Goal: Find specific page/section: Find specific page/section

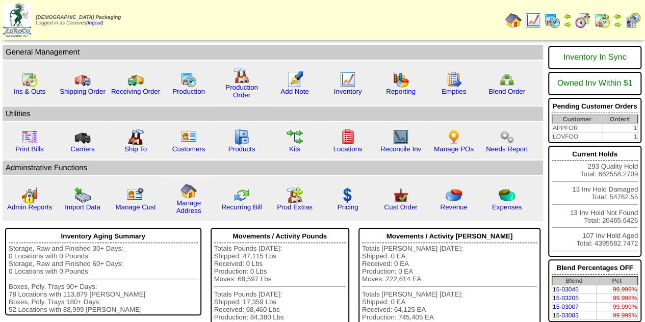
click at [552, 22] on img at bounding box center [552, 20] width 16 height 16
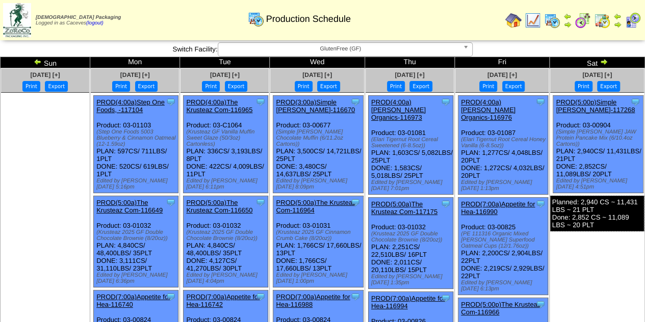
click at [602, 61] on img at bounding box center [603, 62] width 8 height 8
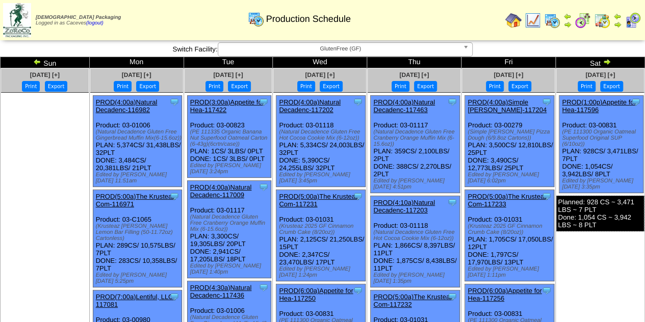
click at [602, 61] on img at bounding box center [606, 62] width 8 height 8
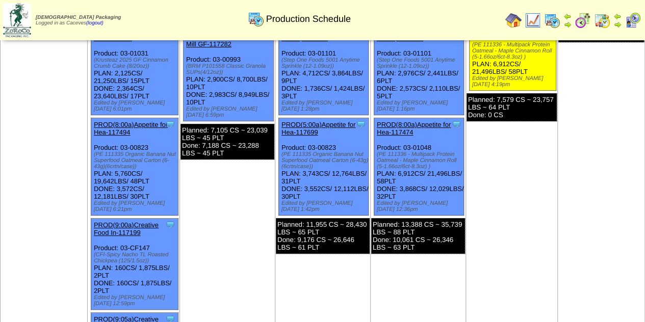
scroll to position [169, 0]
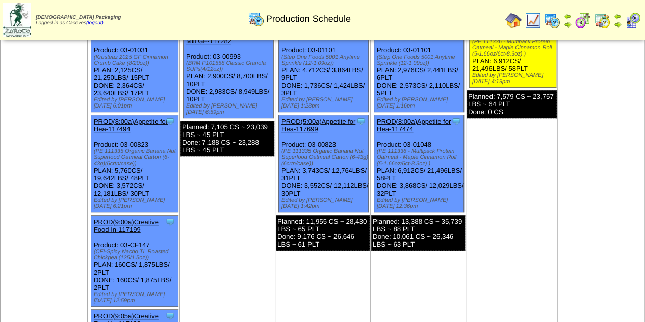
click at [381, 148] on div "(PE 111336 - Multipack Protein Oatmeal - Maple Cinnamon Roll (5-1.66oz/6ct-8.3o…" at bounding box center [420, 157] width 87 height 18
click at [423, 154] on div "(PE 111336 - Multipack Protein Oatmeal - Maple Cinnamon Roll (5-1.66oz/6ct-8.3o…" at bounding box center [420, 157] width 87 height 18
drag, startPoint x: 424, startPoint y: 155, endPoint x: 376, endPoint y: 146, distance: 49.3
click at [377, 148] on div "(PE 111336 - Multipack Protein Oatmeal - Maple Cinnamon Roll (5-1.66oz/6ct-8.3o…" at bounding box center [420, 157] width 87 height 18
copy div "PE 111336 - Multipack Protein Oatmeal - Maple Cinnamon Roll (5-1.66oz/6ct-8.3oz)"
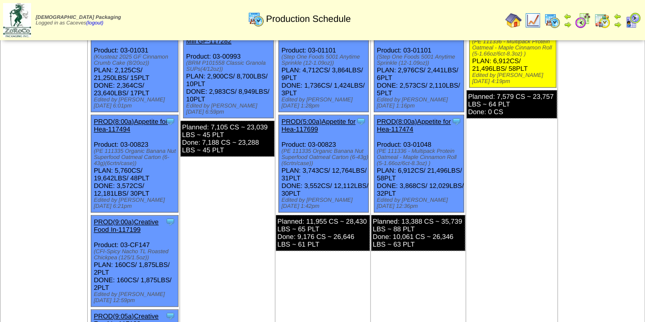
click at [377, 149] on div "(PE 111336 - Multipack Protein Oatmeal - Maple Cinnamon Roll (5-1.66oz/6ct-8.3o…" at bounding box center [420, 157] width 87 height 18
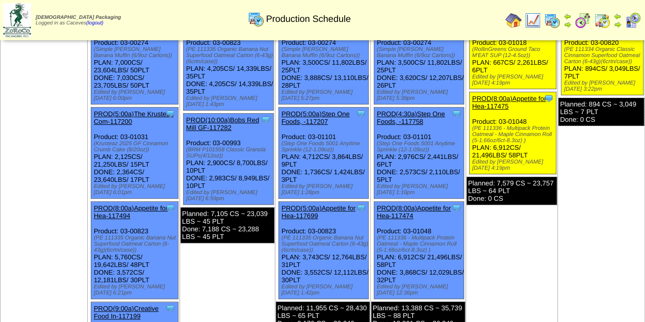
scroll to position [81, 0]
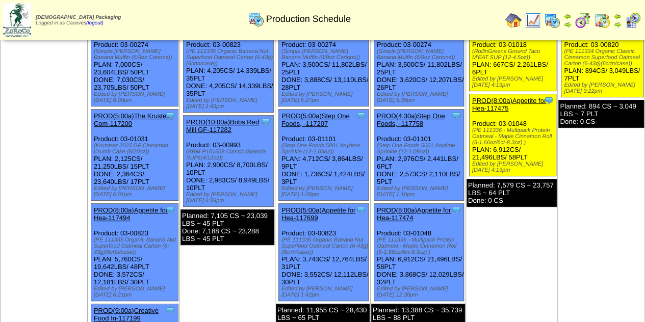
drag, startPoint x: 424, startPoint y: 150, endPoint x: 375, endPoint y: 142, distance: 50.1
click at [377, 143] on div "(Step One Foods 5001 Anytime Sprinkle (12-1.09oz))" at bounding box center [420, 149] width 87 height 12
copy div "(Step One Foods 5001 Anytime Sprinkle (12-1.09oz)"
